Goal: Check status

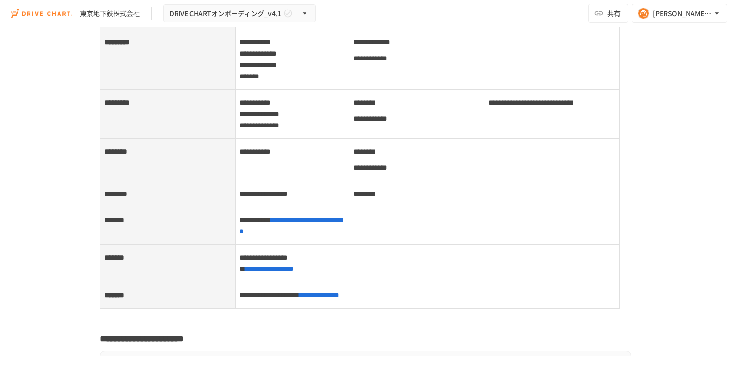
scroll to position [3902, 0]
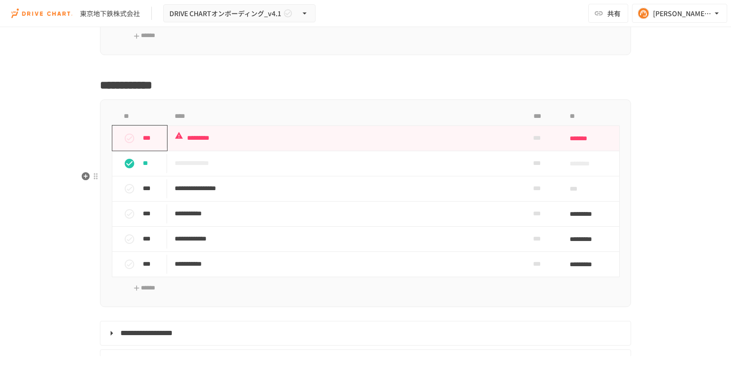
click at [120, 148] on button "status" at bounding box center [129, 138] width 19 height 19
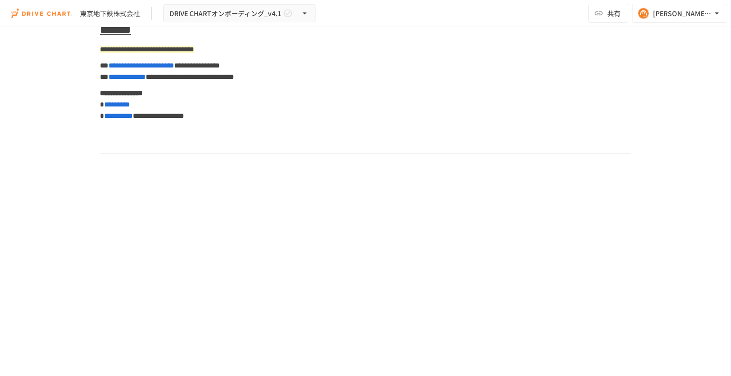
scroll to position [4426, 0]
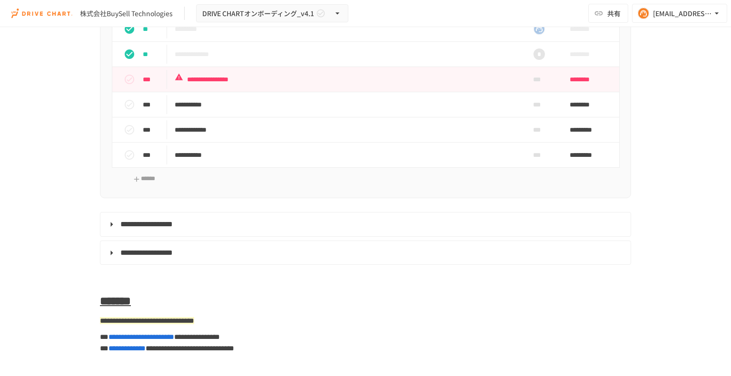
scroll to position [5140, 0]
